Goal: Task Accomplishment & Management: Manage account settings

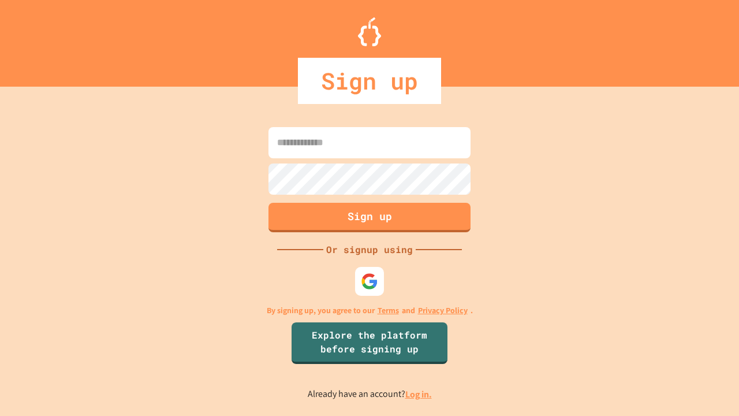
click at [419, 394] on link "Log in." at bounding box center [419, 394] width 27 height 12
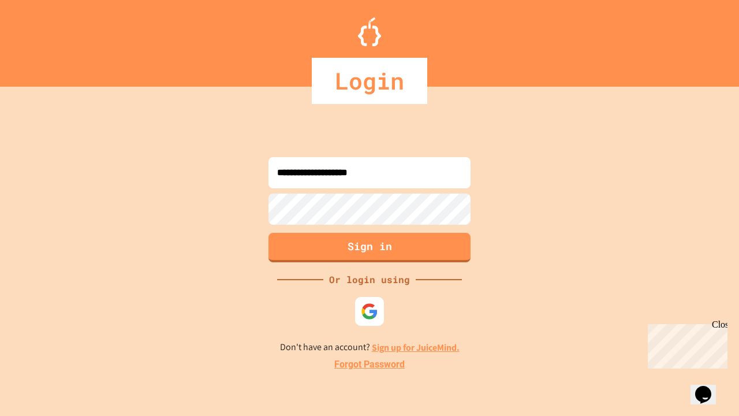
type input "**********"
